Goal: Task Accomplishment & Management: Use online tool/utility

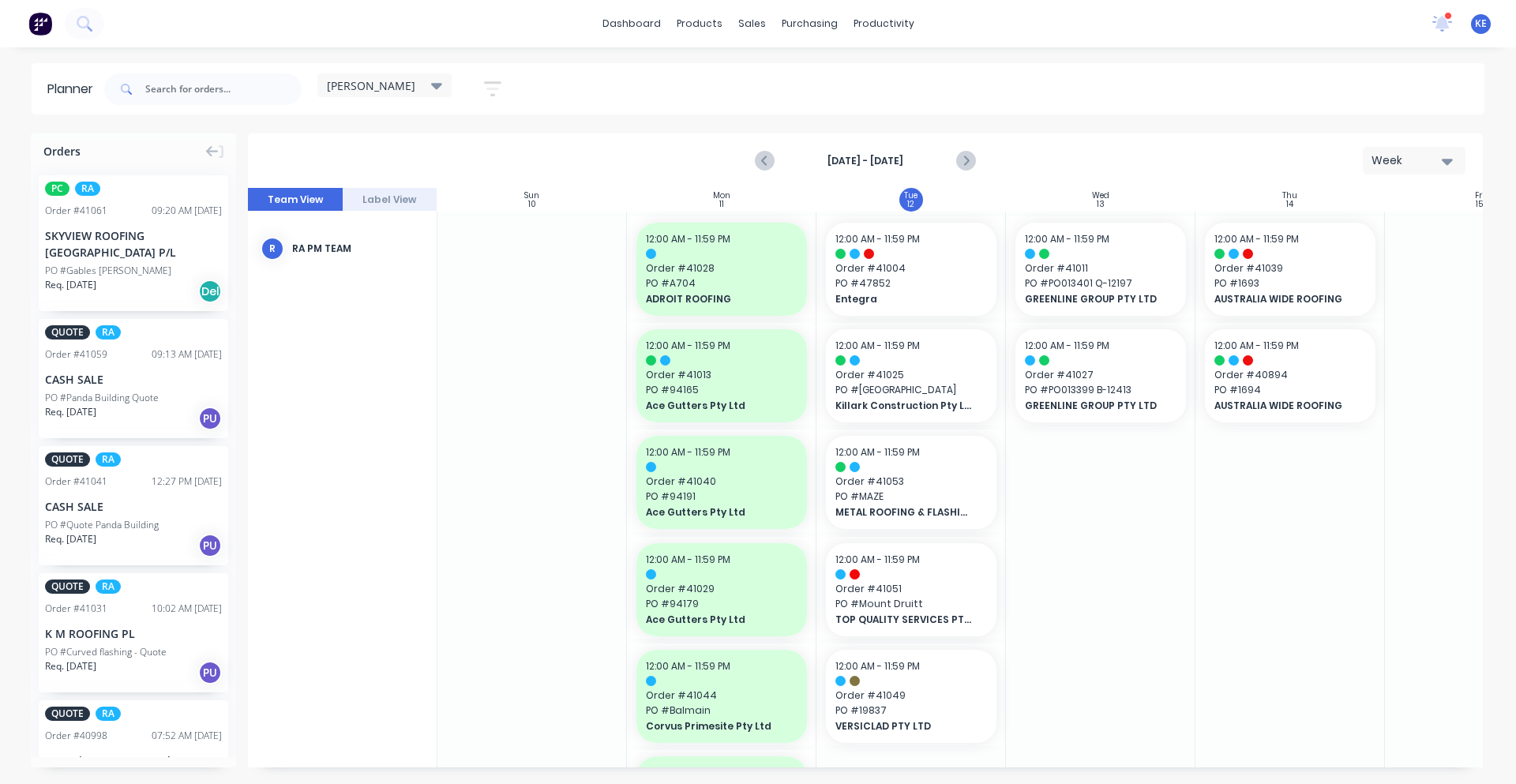
click at [821, 4] on div "dashboard products sales purchasing productivity dashboard products Product Cat…" at bounding box center [758, 23] width 1516 height 47
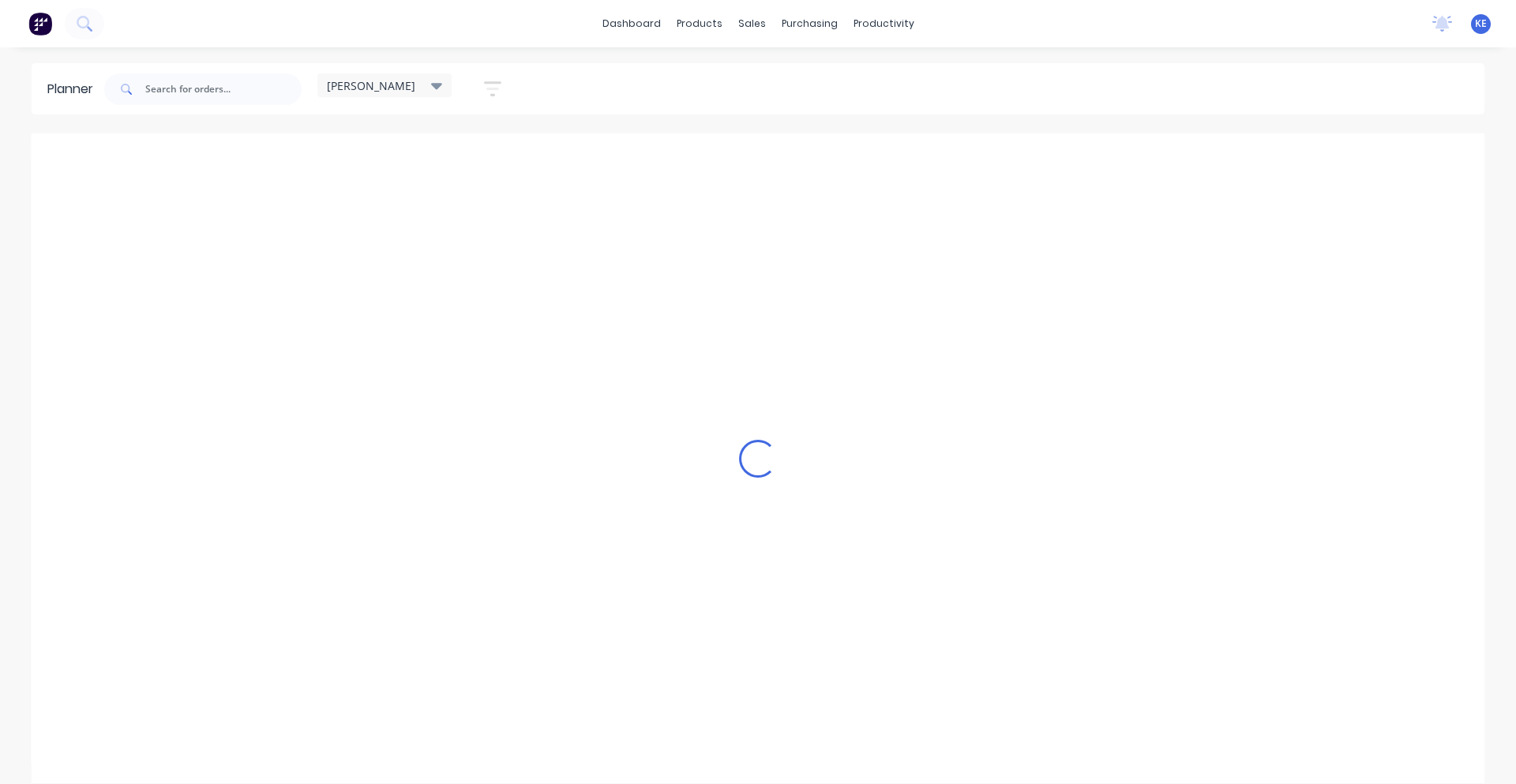
scroll to position [0, 1]
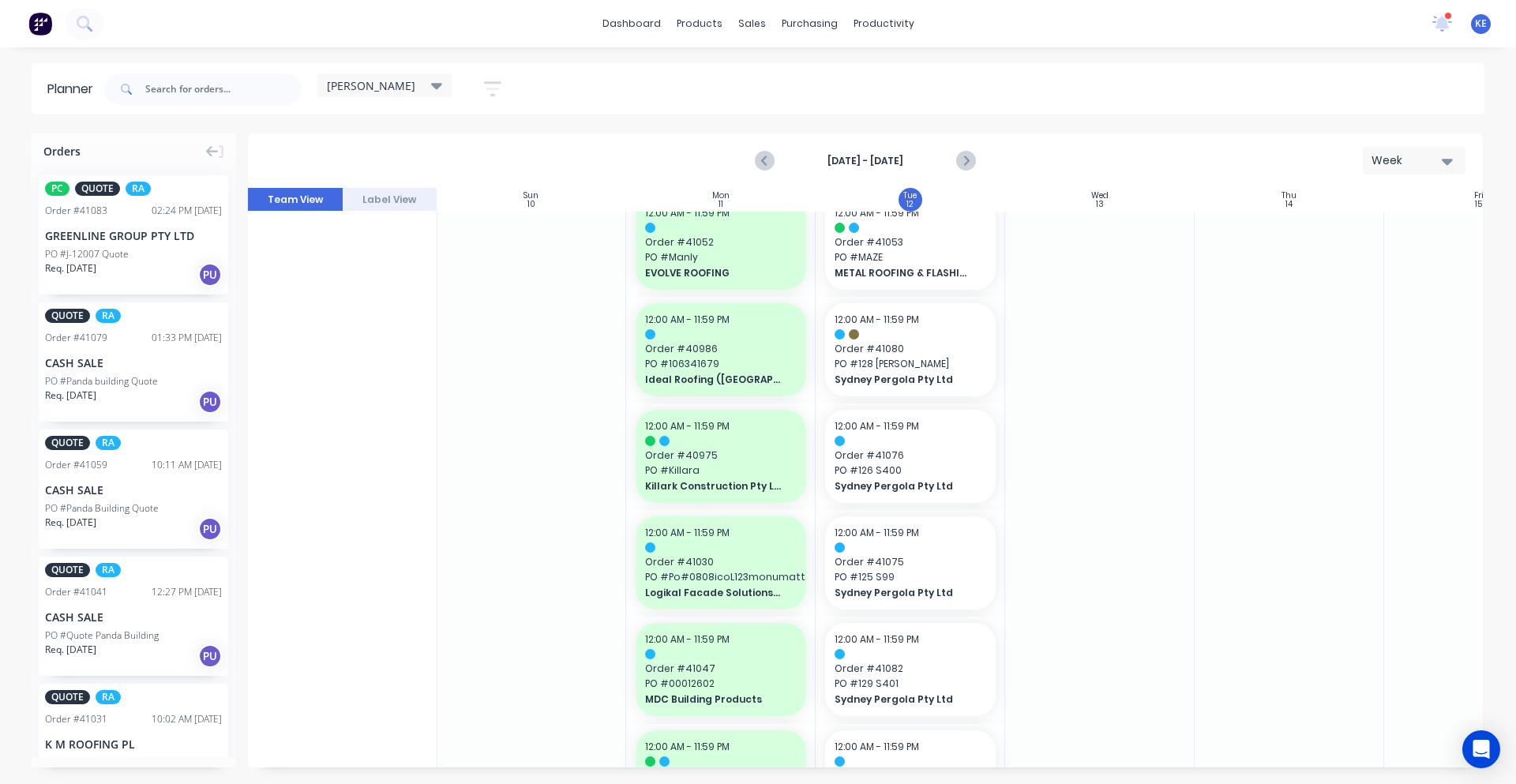
click at [1330, 469] on div at bounding box center [1289, 564] width 190 height 2680
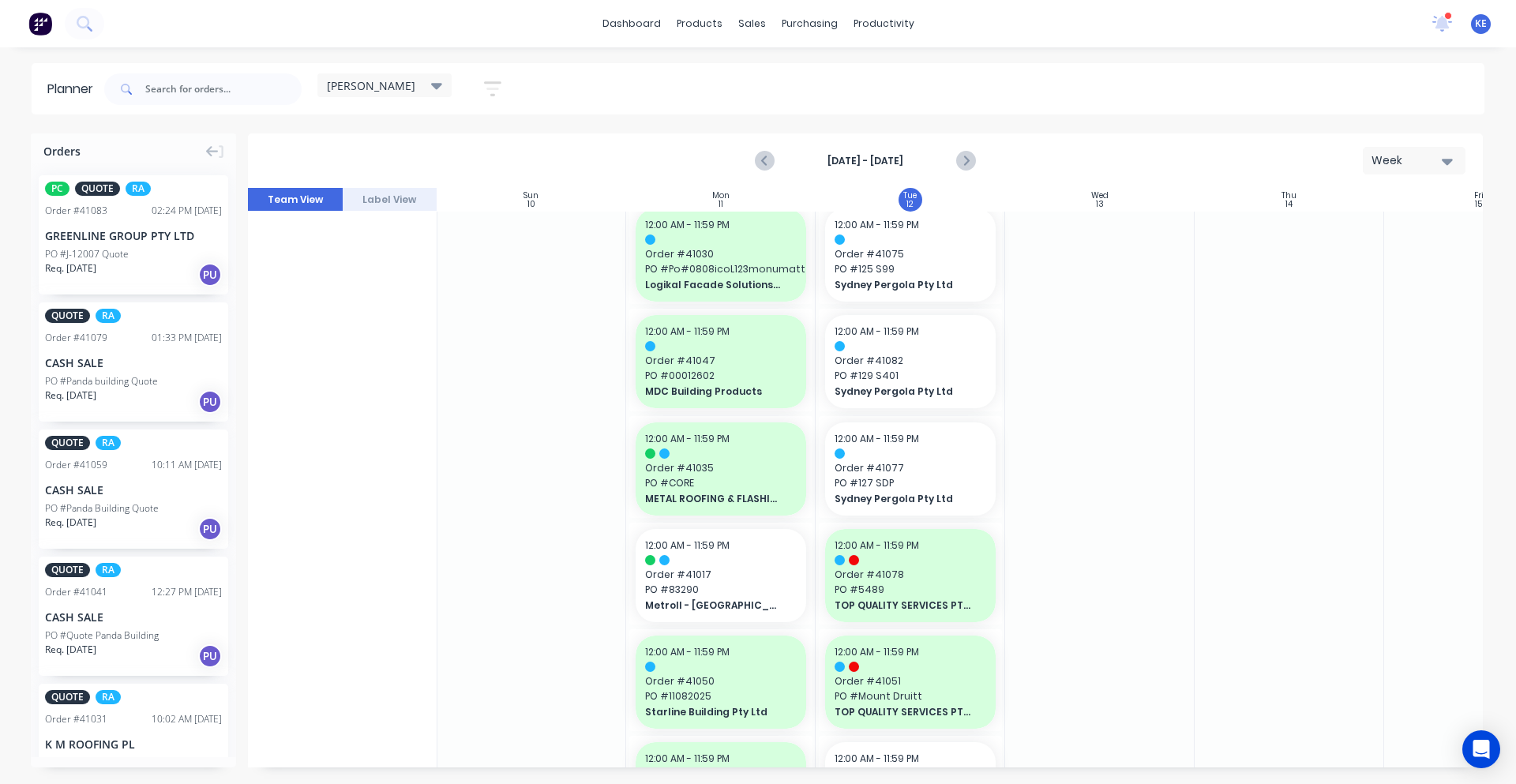
scroll to position [823, 1]
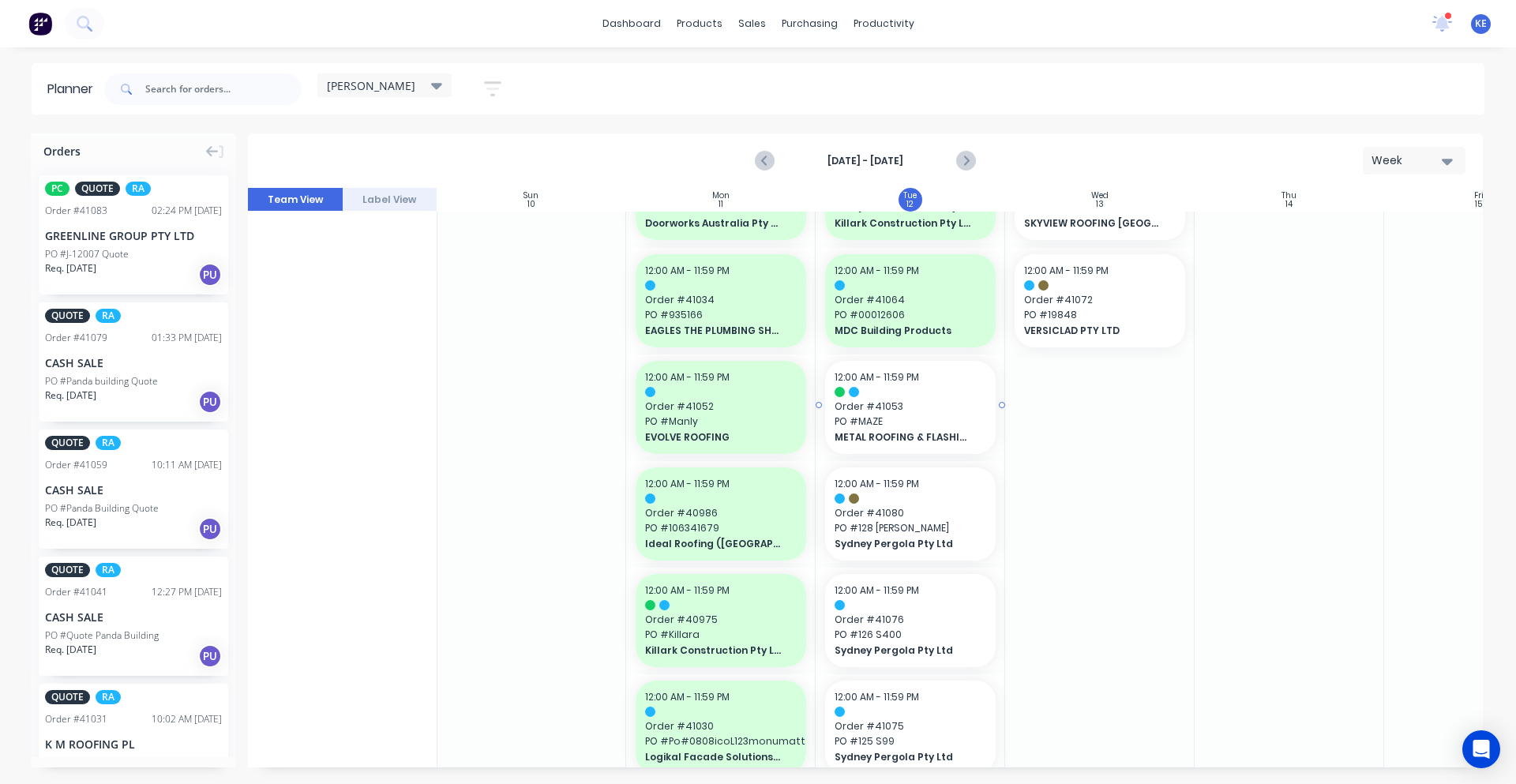
click at [908, 406] on span "Order # 41053" at bounding box center [910, 407] width 151 height 14
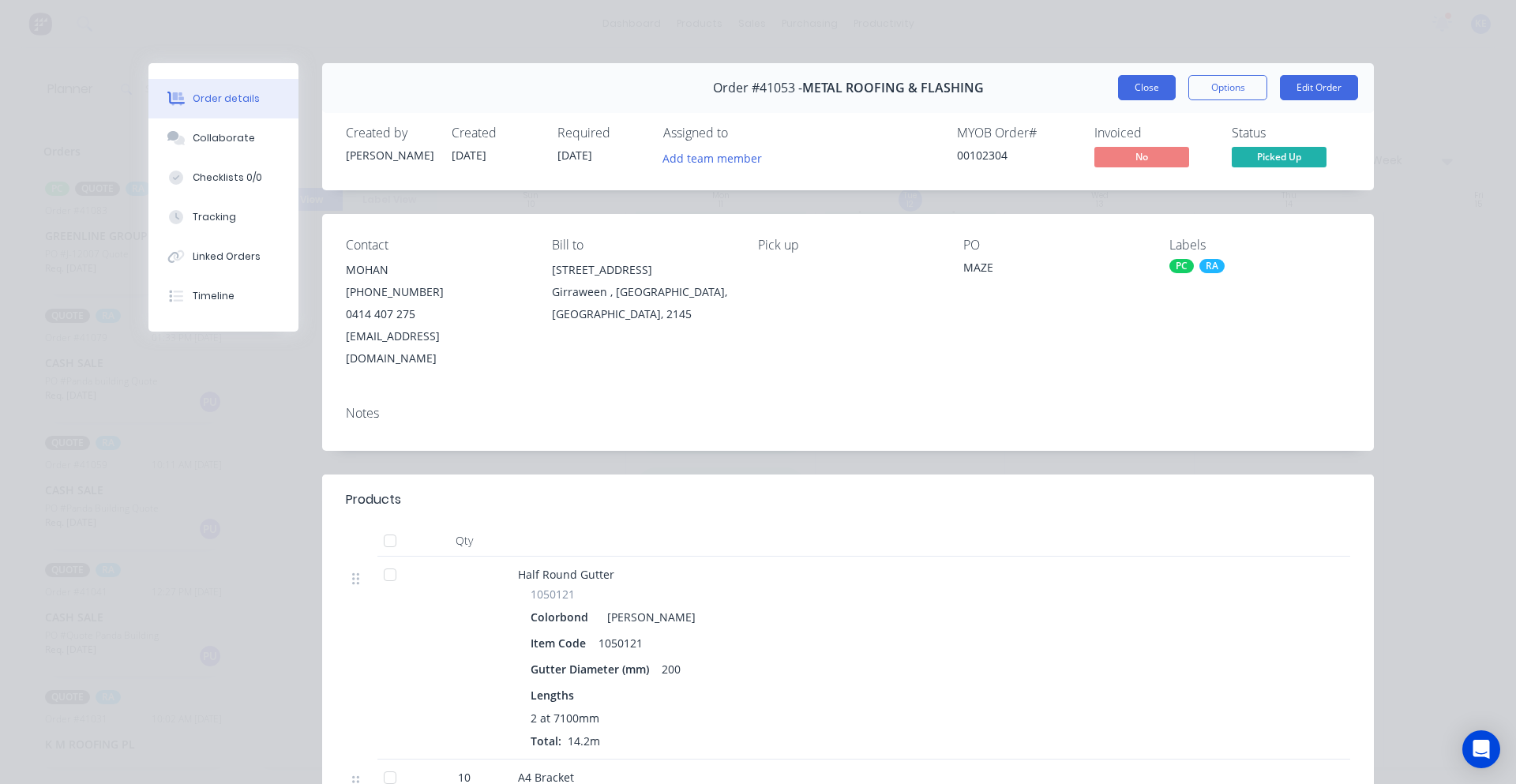
click at [1118, 88] on button "Close" at bounding box center [1147, 87] width 58 height 25
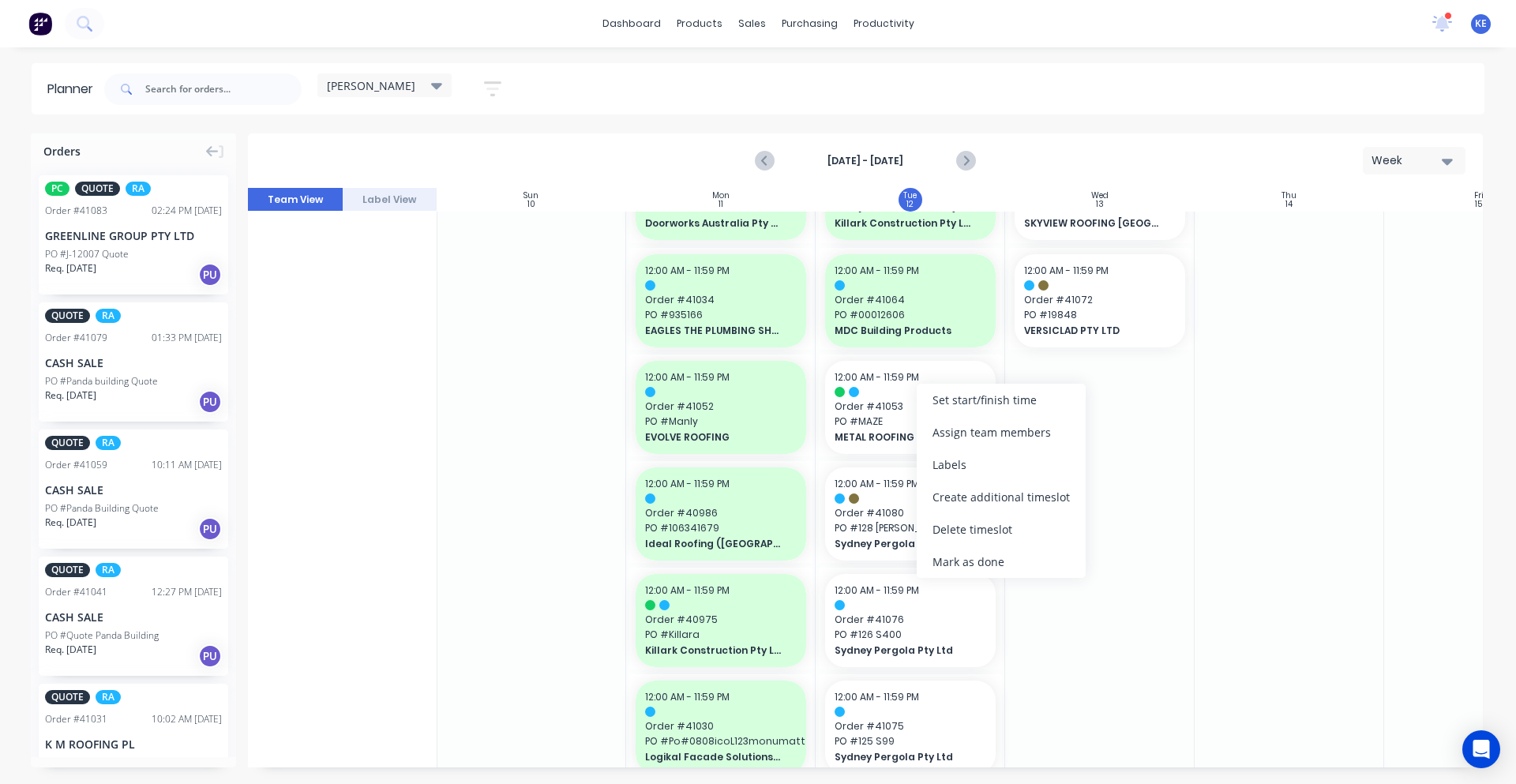
click at [993, 554] on div "Mark as done" at bounding box center [1001, 561] width 169 height 32
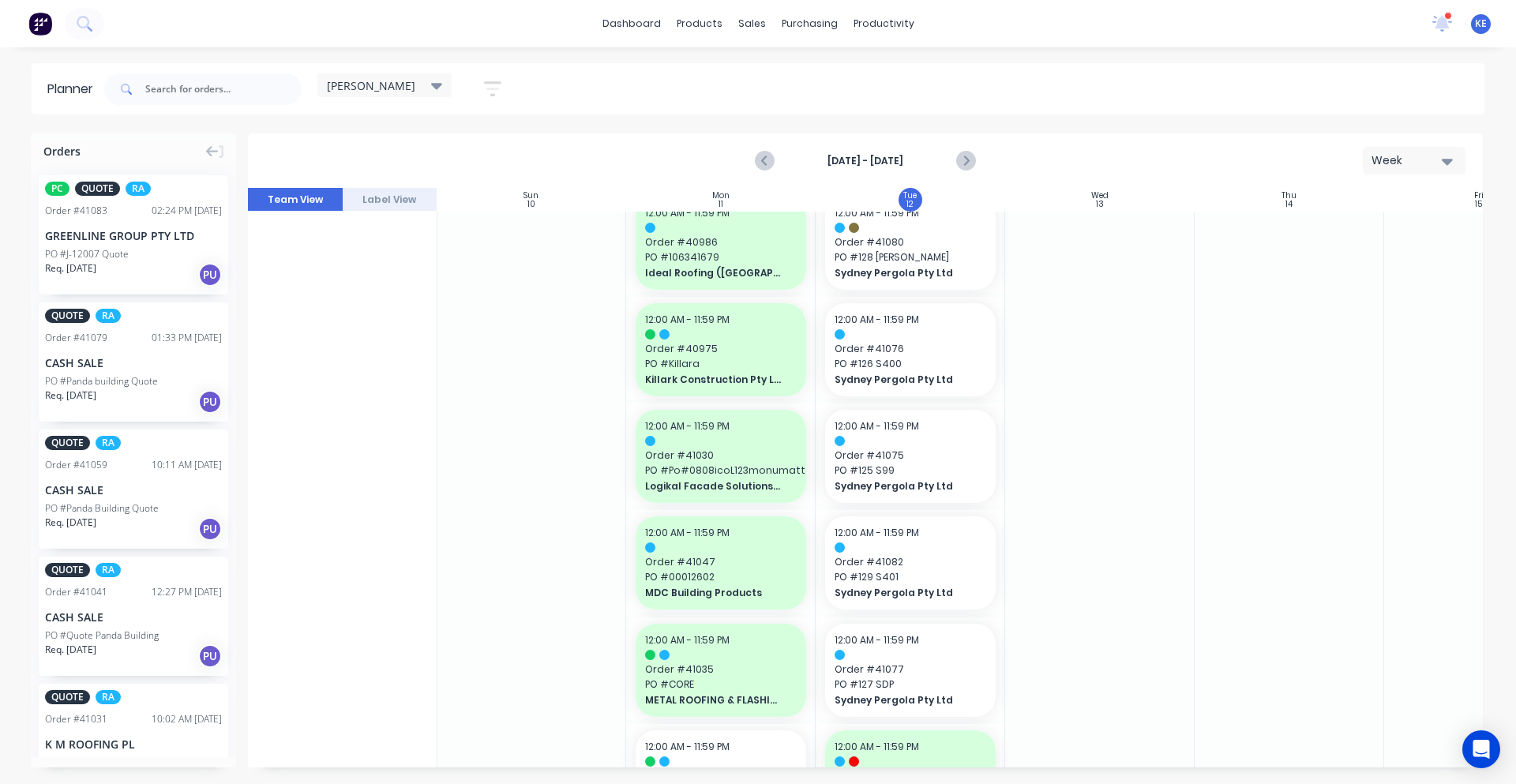
scroll to position [1480, 1]
